Goal: Find specific page/section: Find specific page/section

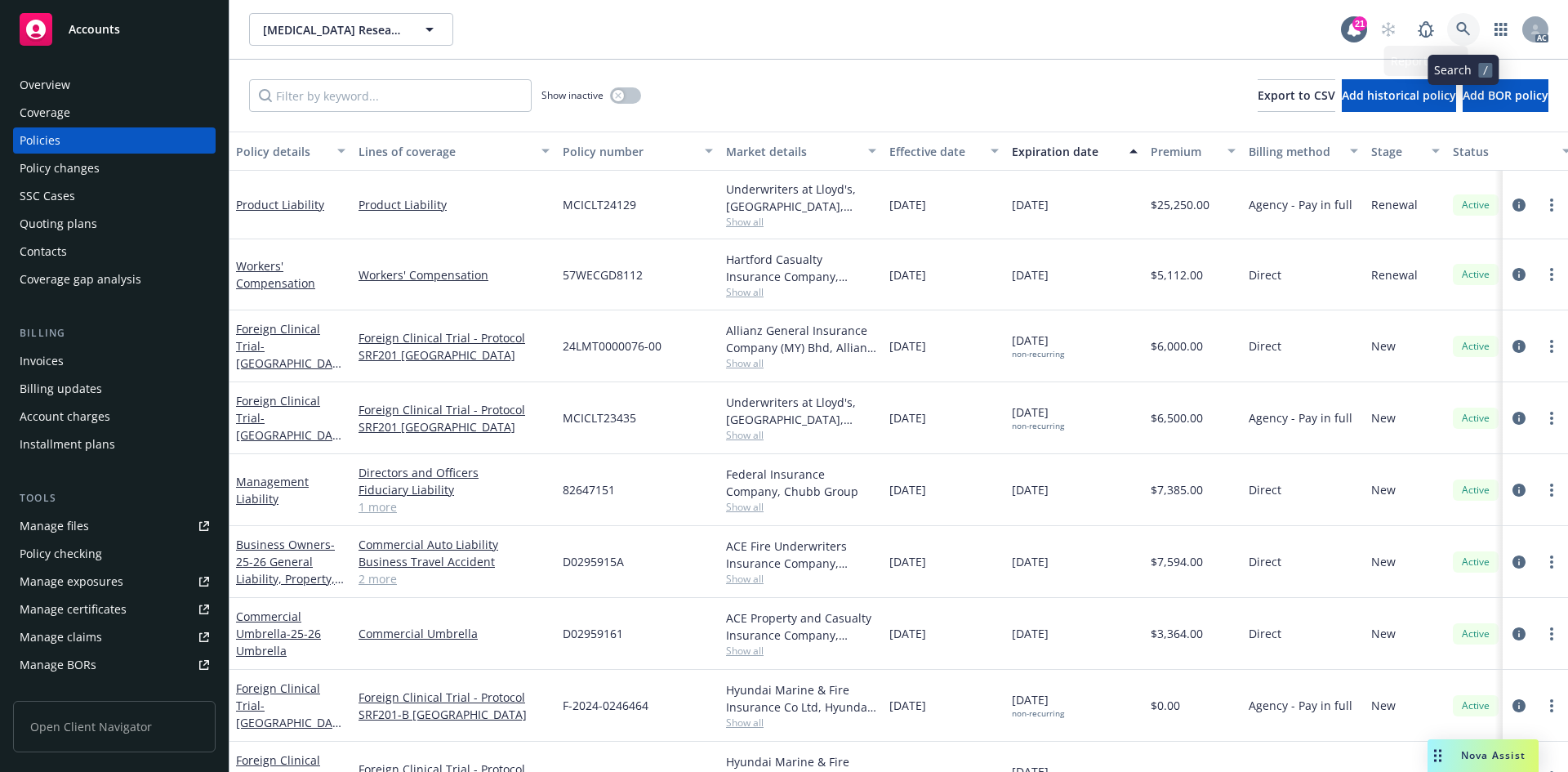
click at [1473, 15] on link at bounding box center [1464, 30] width 33 height 33
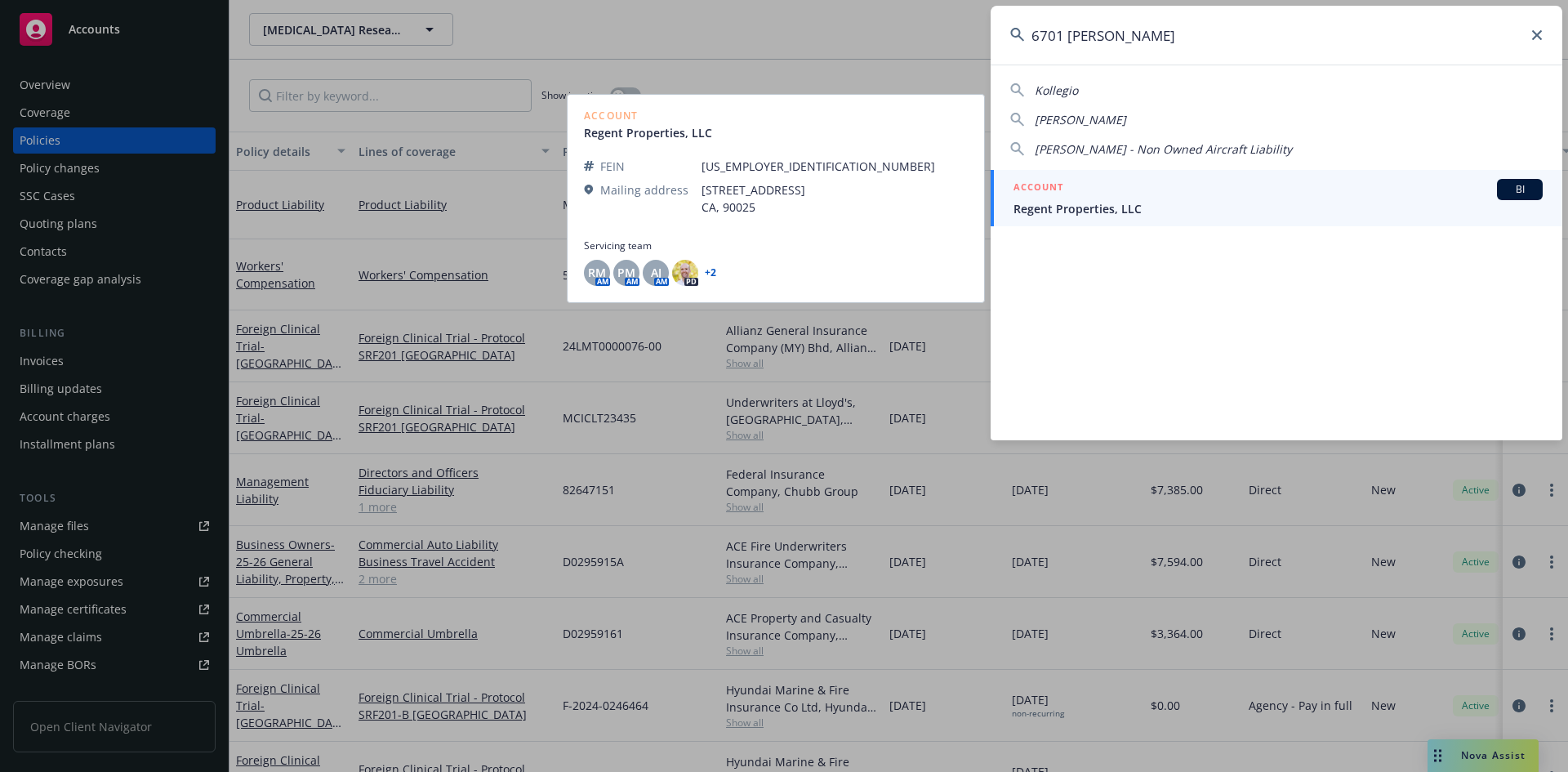
type input "6701 [PERSON_NAME]"
click at [1101, 211] on span "Regent Properties, LLC" at bounding box center [1278, 209] width 530 height 17
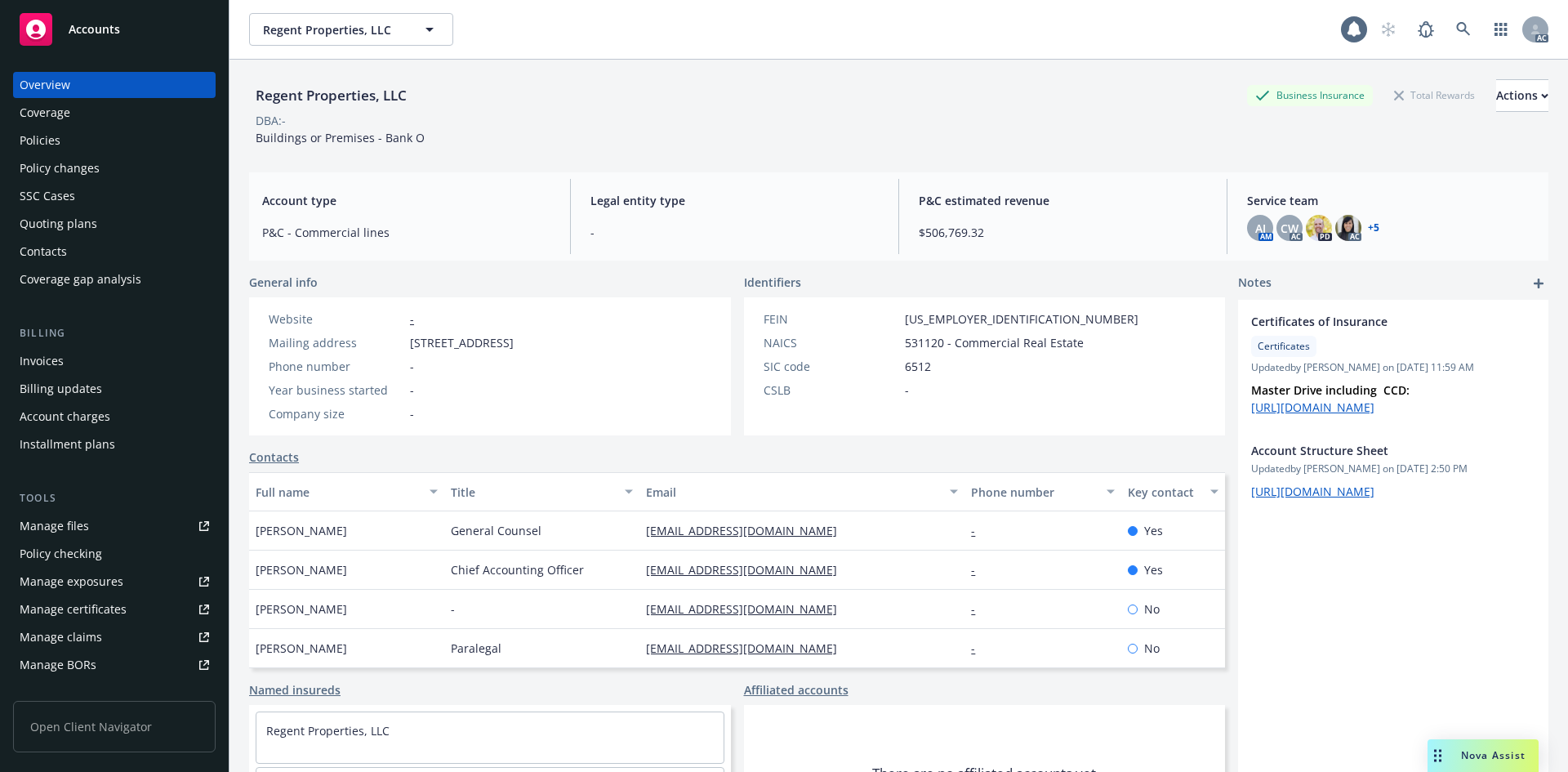
click at [89, 348] on div "Invoices" at bounding box center [114, 360] width 190 height 26
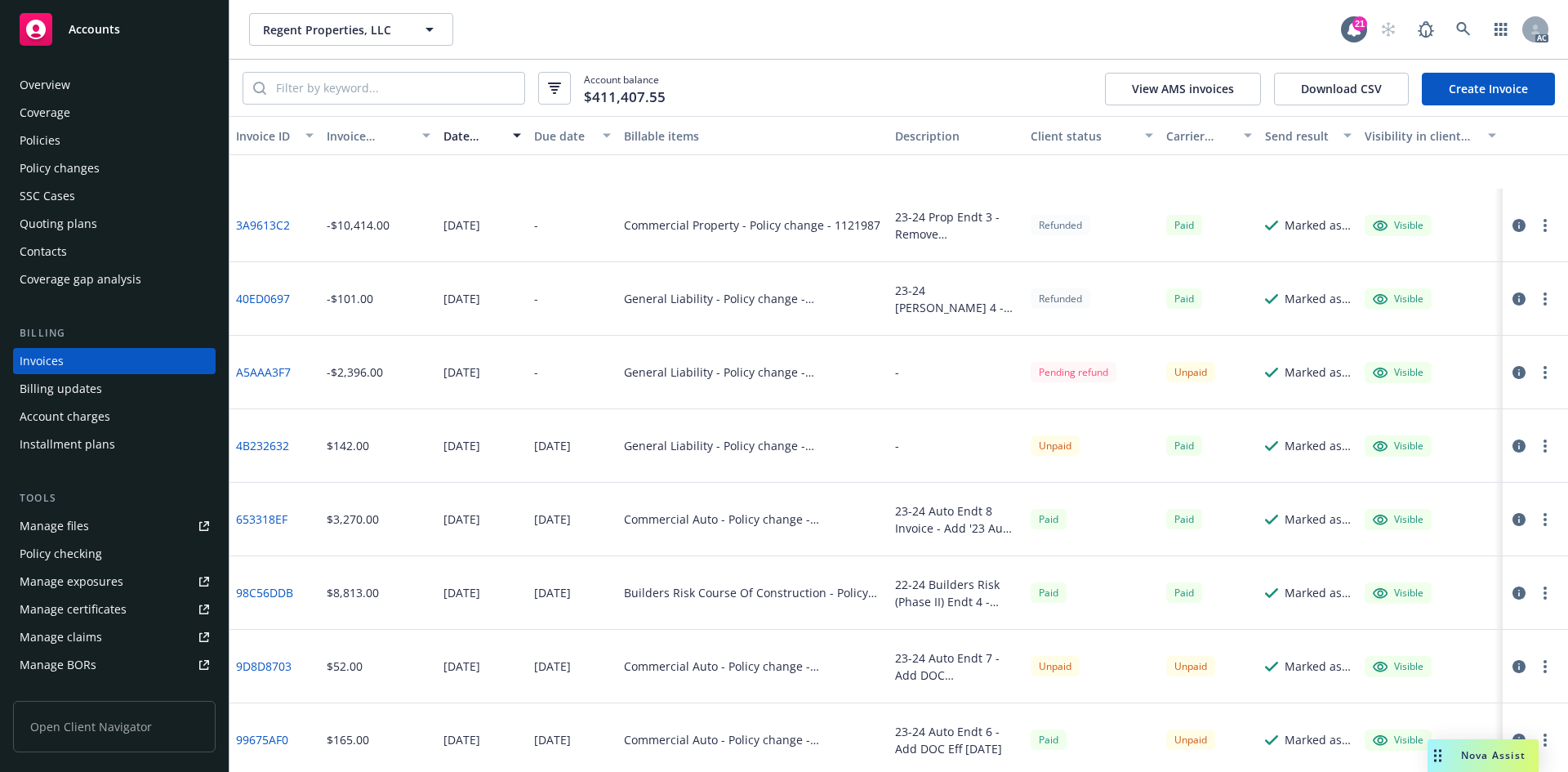
scroll to position [4166, 0]
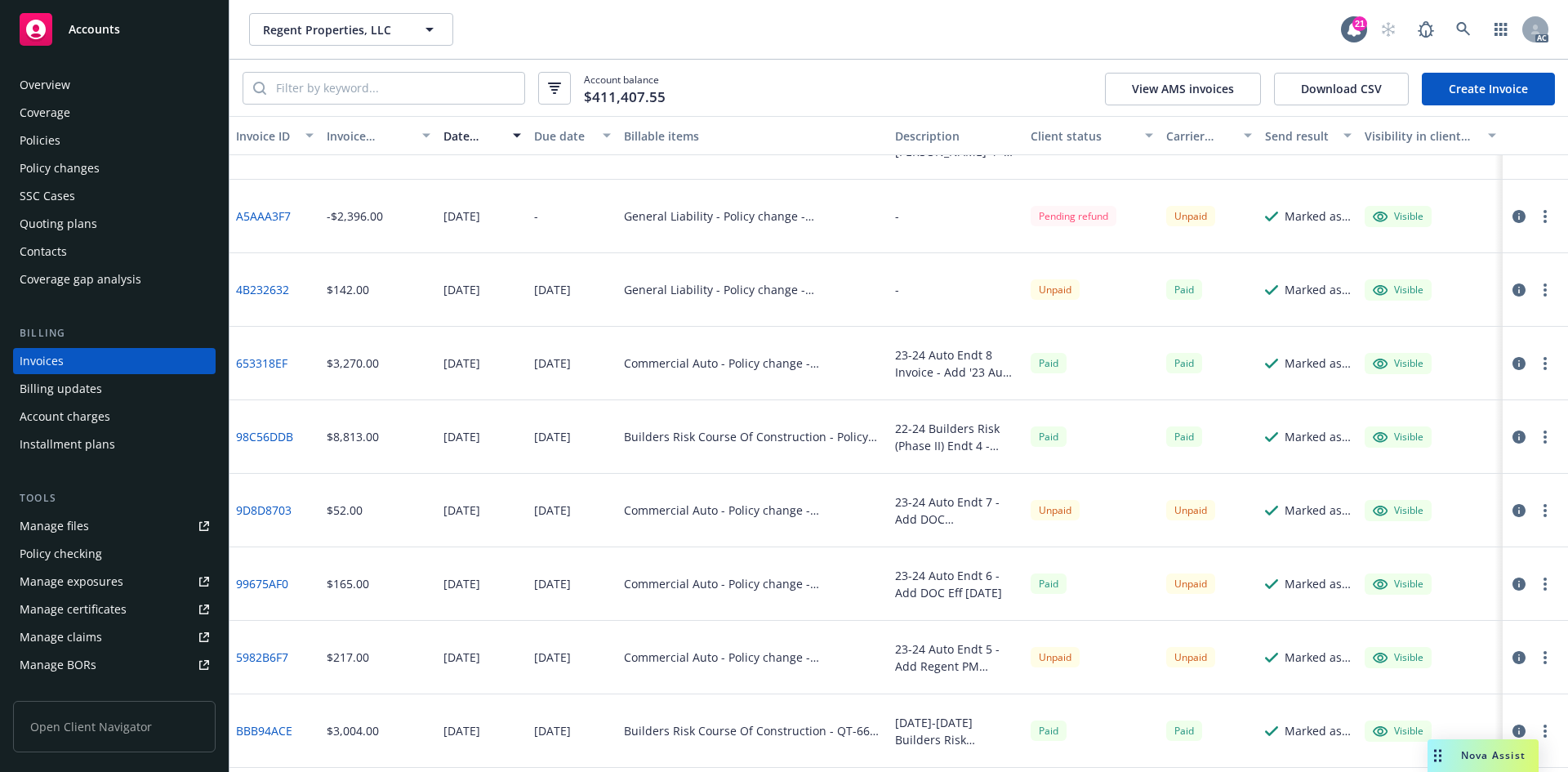
click at [118, 158] on div "Policy changes" at bounding box center [114, 168] width 190 height 26
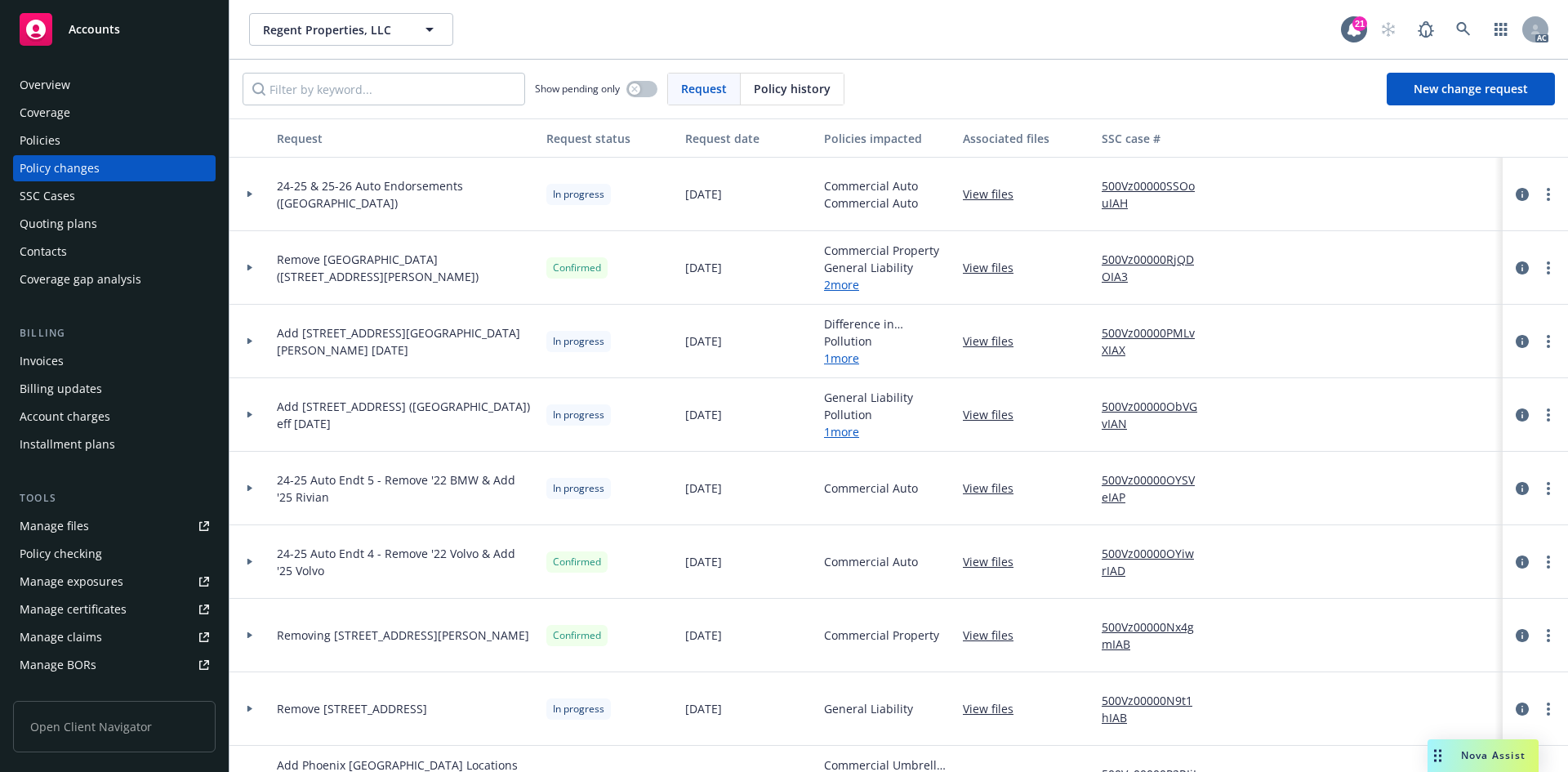
click at [117, 91] on div "Overview" at bounding box center [114, 84] width 190 height 26
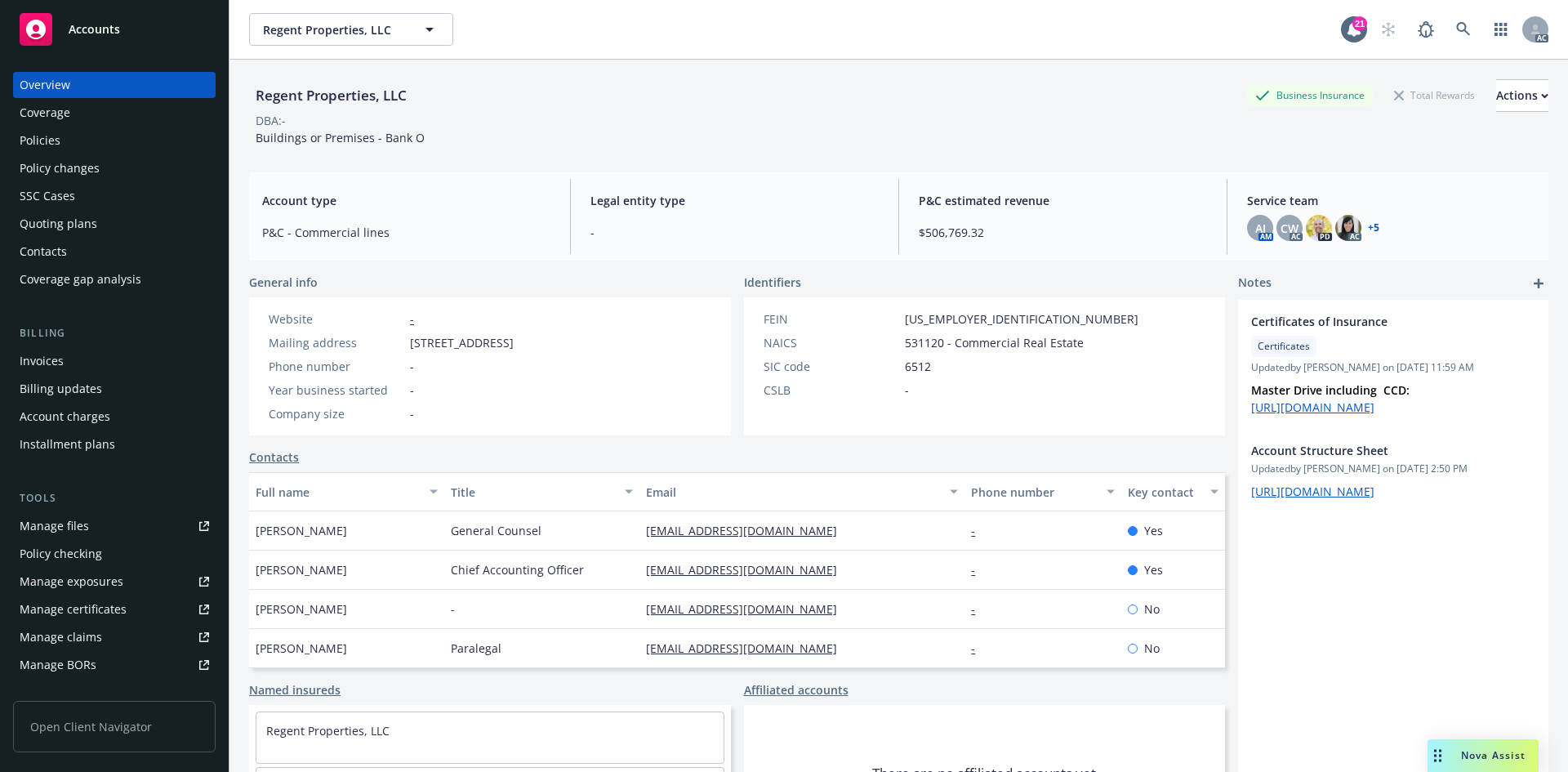
click at [138, 209] on div "Overview Coverage Policies Policy changes SSC Cases Quoting plans Contacts Cove…" at bounding box center [114, 182] width 202 height 220
click at [120, 166] on div "Policy changes" at bounding box center [114, 168] width 190 height 26
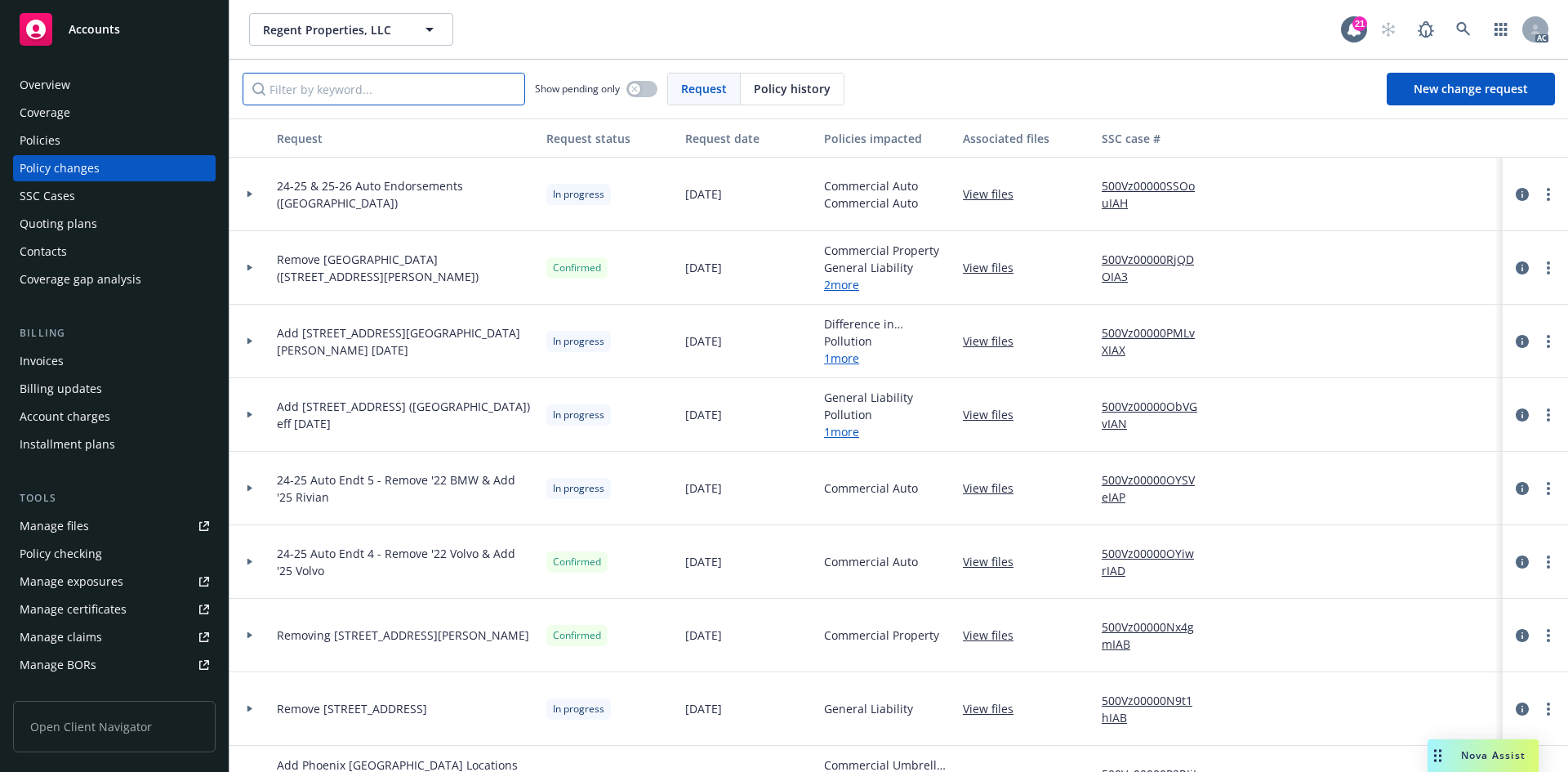
click at [420, 88] on input "Filter by keyword..." at bounding box center [383, 89] width 283 height 33
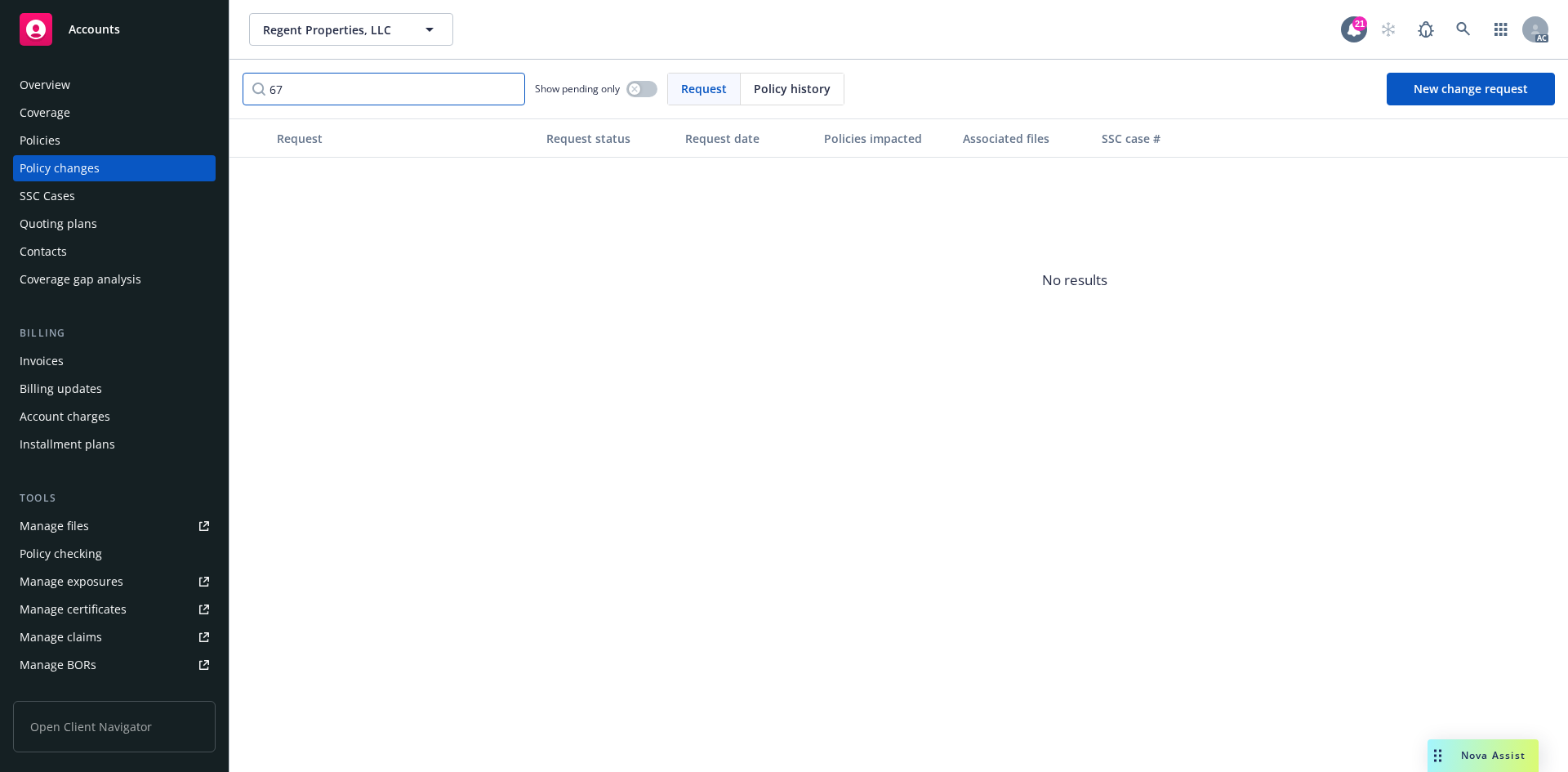
type input "6"
type input "k"
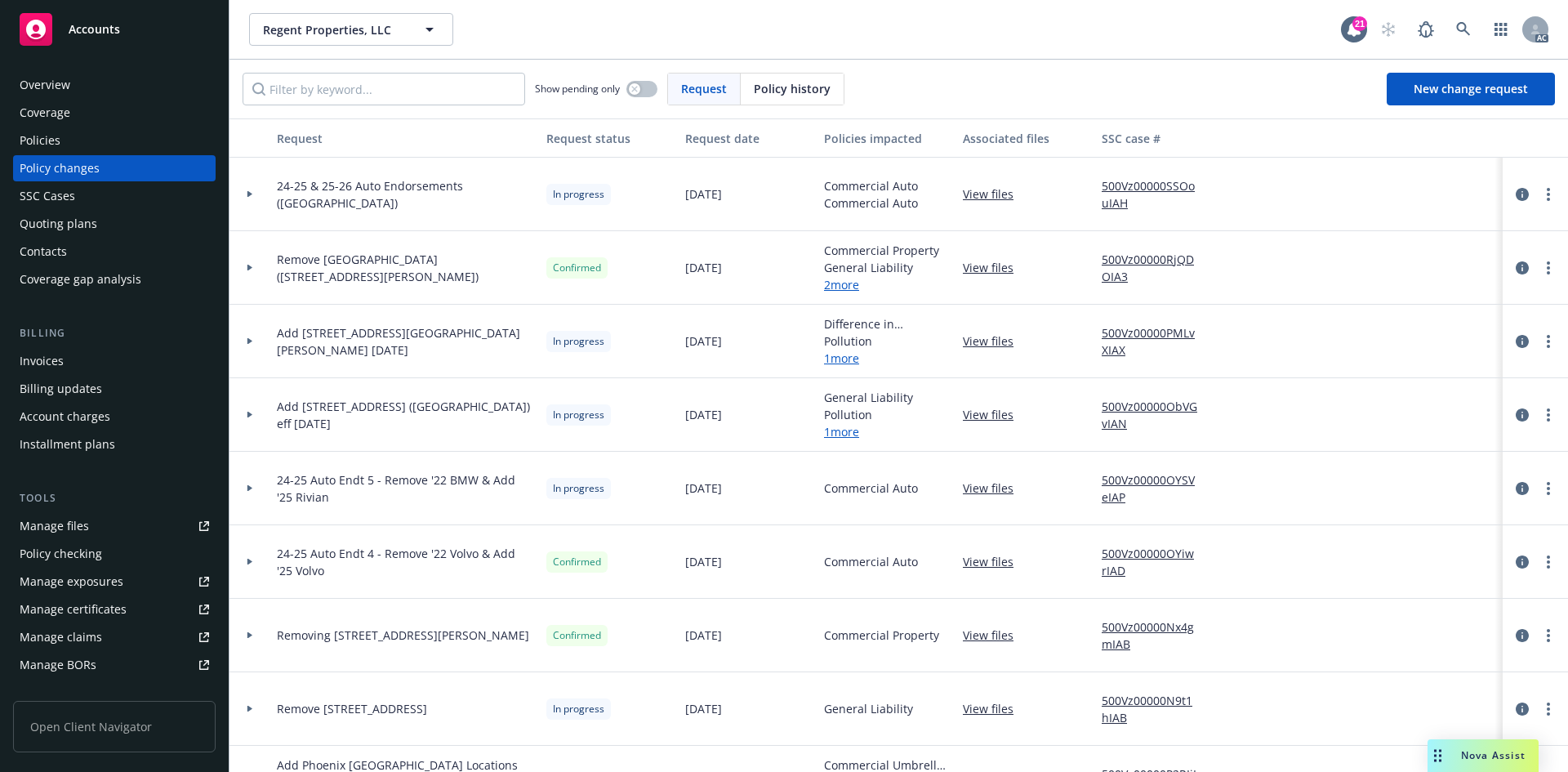
click at [794, 90] on span "Policy history" at bounding box center [792, 89] width 77 height 17
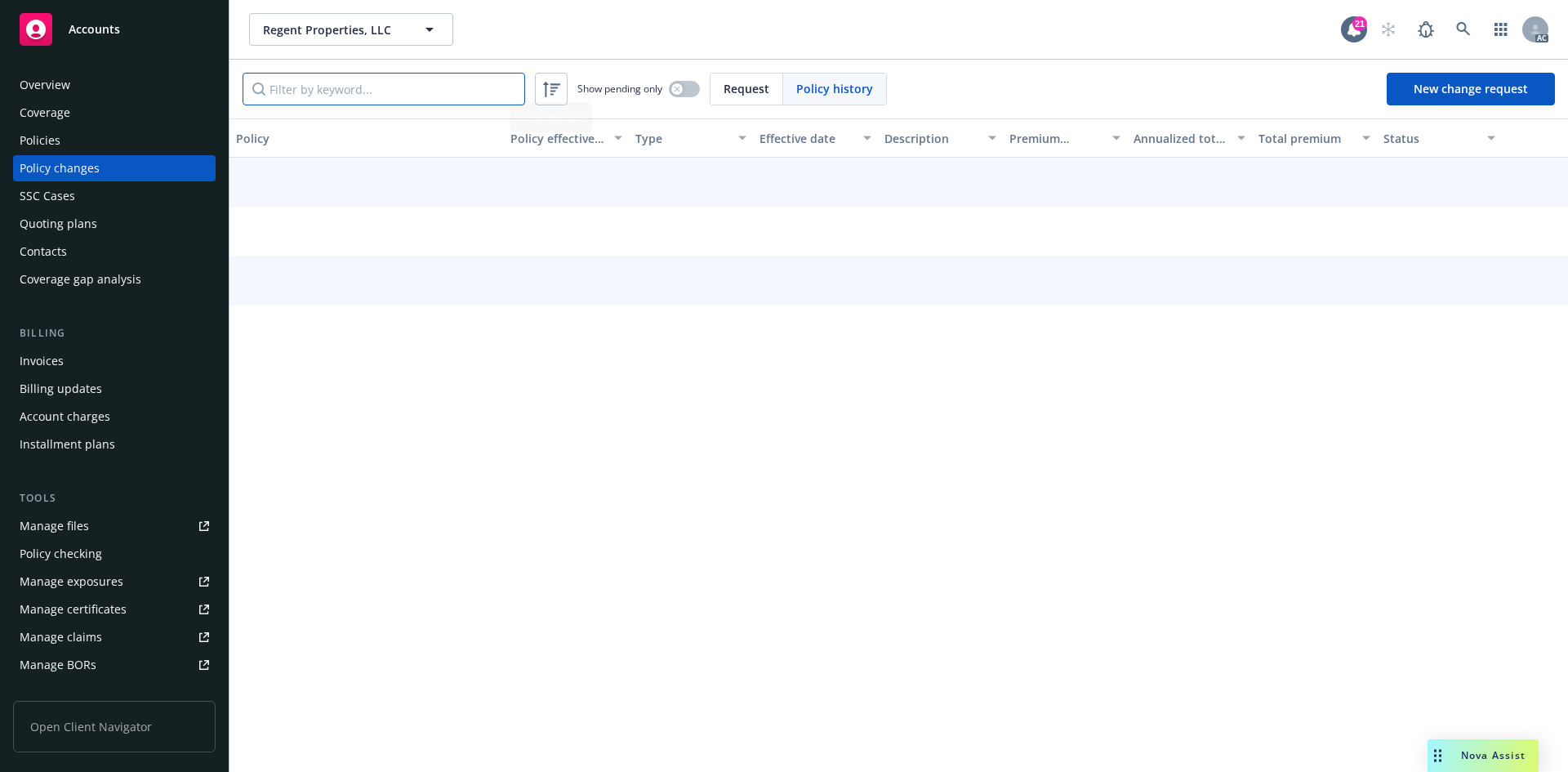
click at [408, 79] on input "Filter by keyword..." at bounding box center [383, 89] width 283 height 33
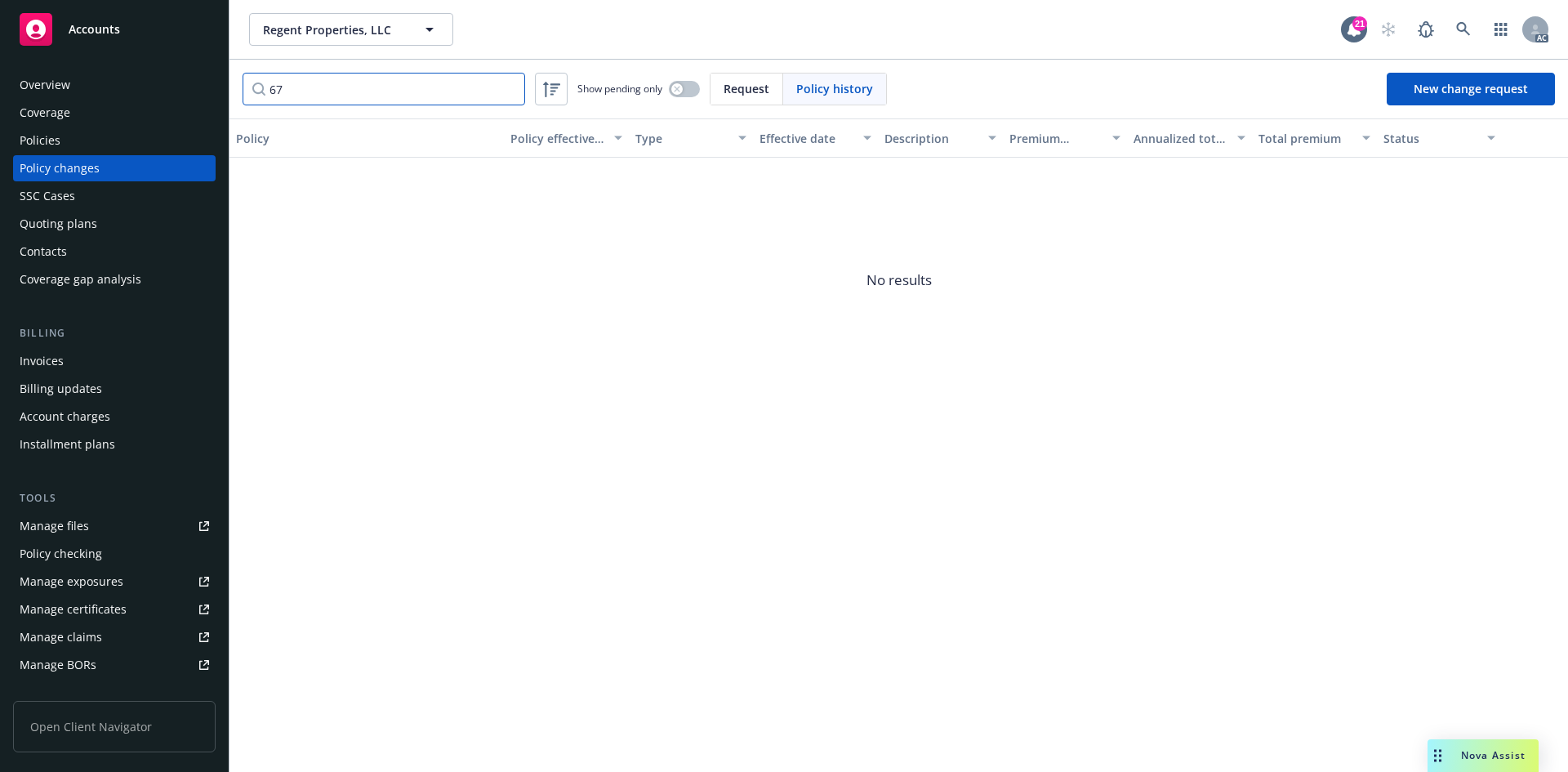
type input "6"
type input "k"
